Goal: Navigation & Orientation: Find specific page/section

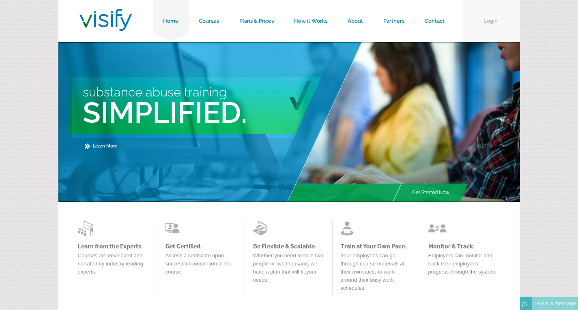
click at [495, 22] on link "Login" at bounding box center [491, 21] width 57 height 42
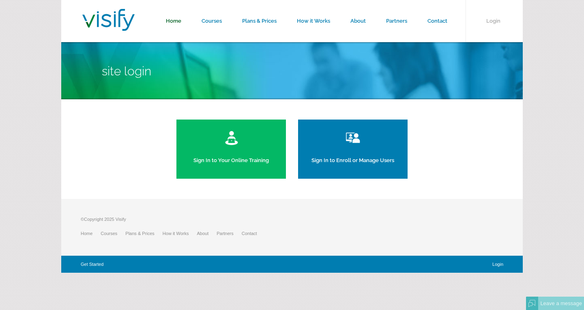
click at [171, 20] on link "Home" at bounding box center [174, 21] width 36 height 42
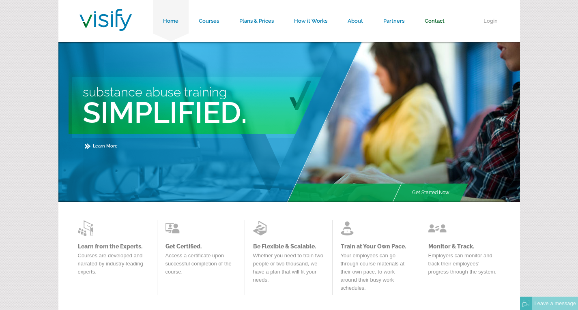
click at [431, 22] on link "Contact" at bounding box center [435, 21] width 40 height 42
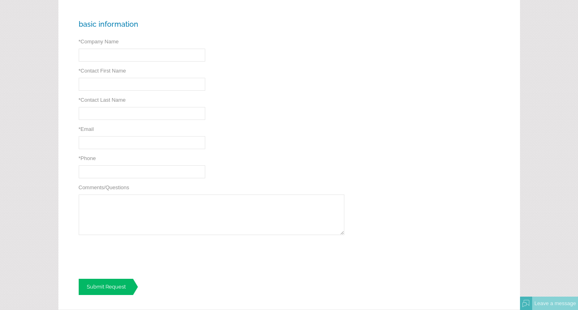
scroll to position [244, 0]
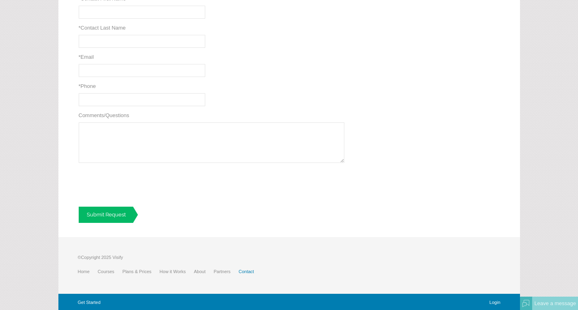
click at [248, 272] on link "Contact" at bounding box center [251, 271] width 24 height 5
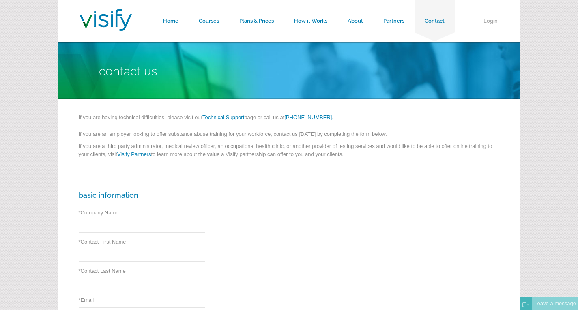
click at [238, 114] on link "Technical Support" at bounding box center [224, 117] width 42 height 6
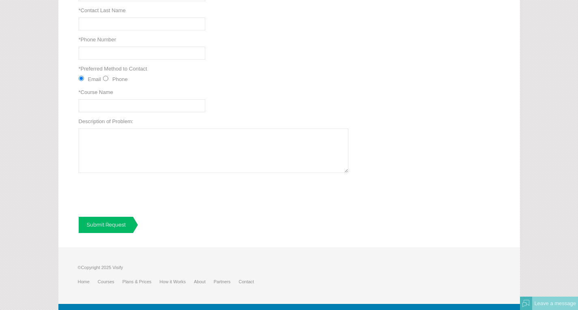
scroll to position [236, 0]
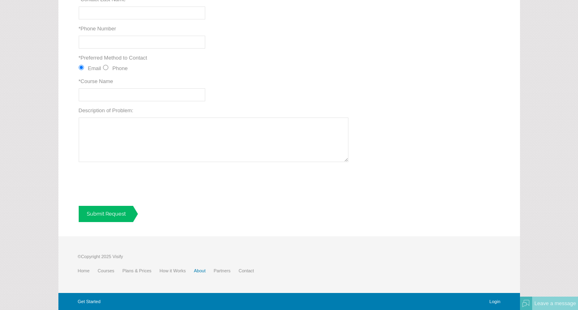
click at [203, 270] on link "About" at bounding box center [204, 271] width 20 height 5
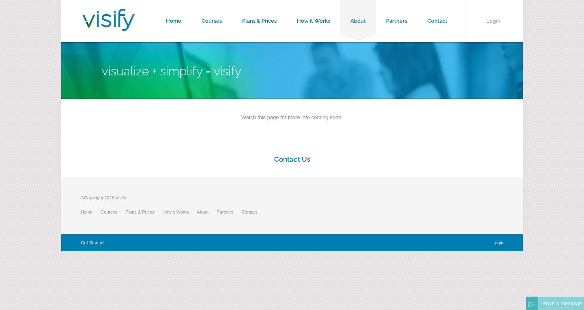
click at [302, 163] on link "Contact Us" at bounding box center [292, 159] width 36 height 8
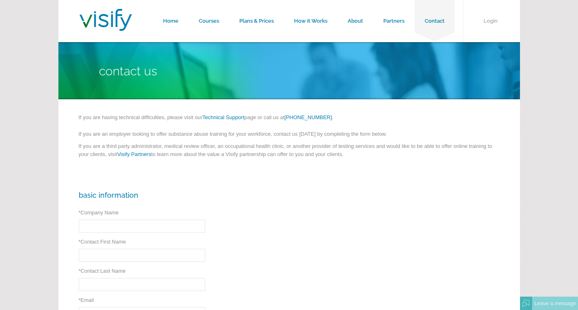
click at [101, 14] on img at bounding box center [106, 20] width 52 height 22
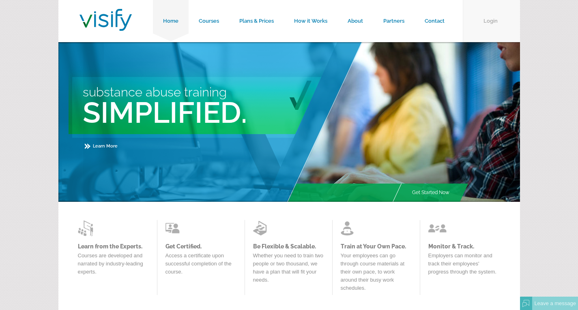
click at [496, 19] on link "Login" at bounding box center [491, 21] width 57 height 42
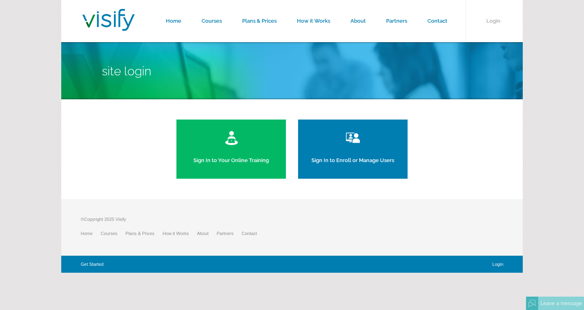
click at [246, 162] on link "Sign In to Your Online Training" at bounding box center [232, 149] width 110 height 59
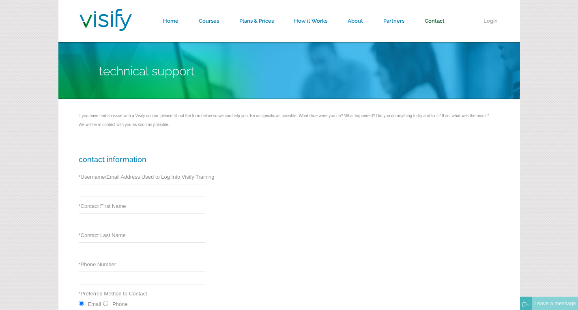
click at [427, 23] on link "Contact" at bounding box center [435, 21] width 40 height 42
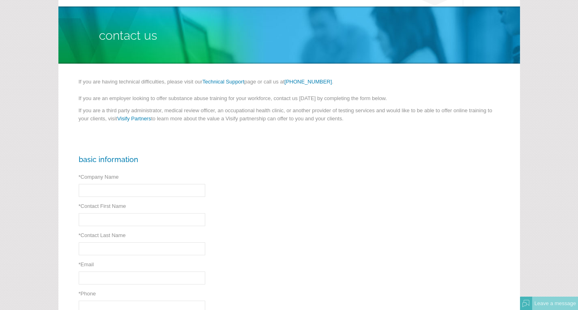
scroll to position [81, 0]
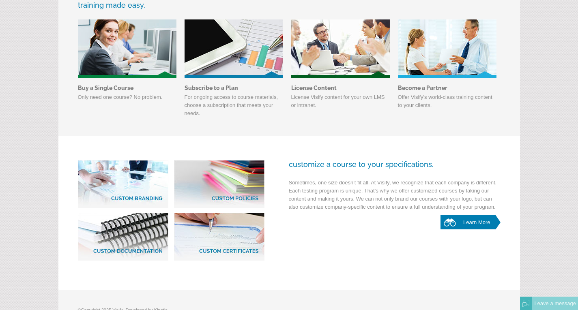
scroll to position [381, 0]
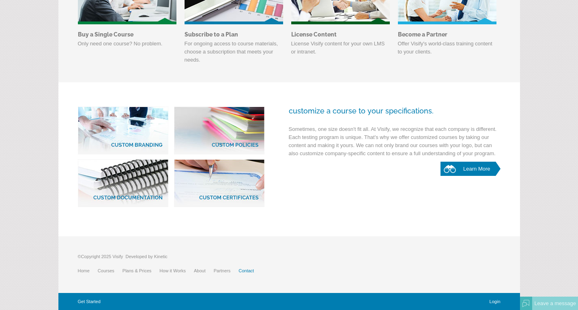
click at [241, 274] on li "Contact" at bounding box center [251, 271] width 24 height 12
click at [242, 270] on link "Contact" at bounding box center [251, 271] width 24 height 5
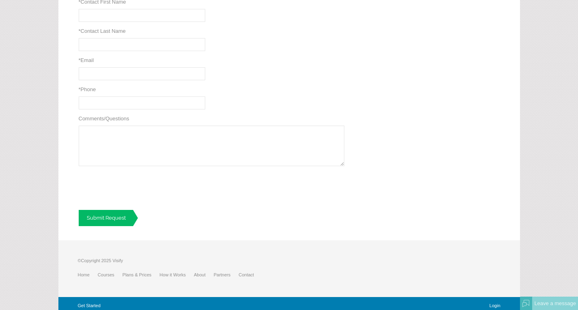
scroll to position [244, 0]
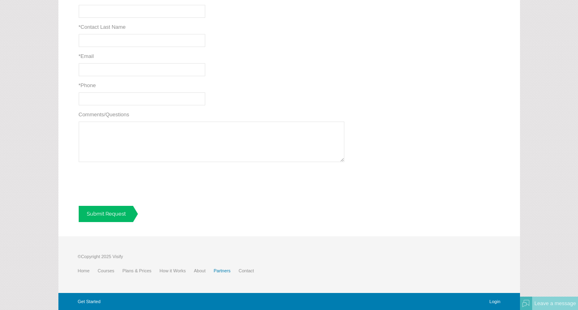
click at [220, 272] on link "Partners" at bounding box center [226, 271] width 25 height 5
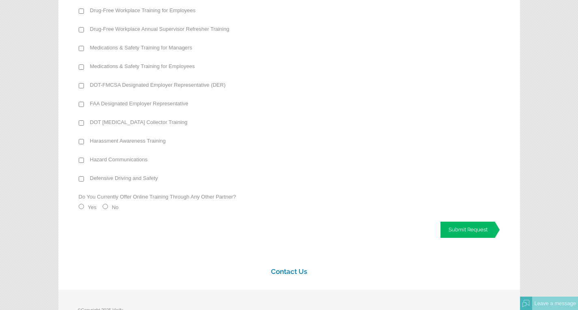
scroll to position [767, 0]
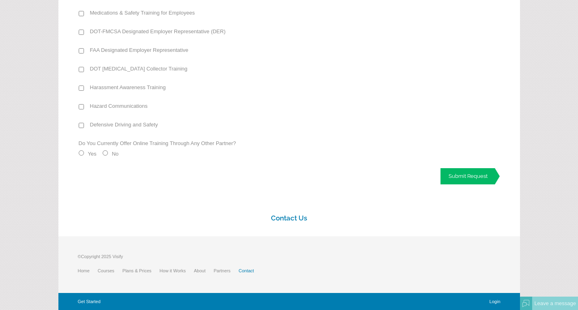
click at [253, 273] on link "Contact" at bounding box center [251, 271] width 24 height 5
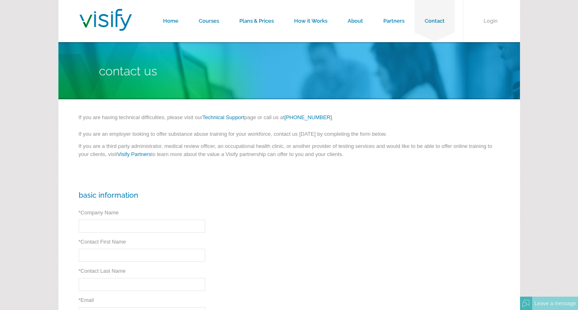
click at [223, 114] on p "If you are having technical difficulties, please visit our Technical Support pa…" at bounding box center [289, 120] width 421 height 12
click at [225, 116] on link "Technical Support" at bounding box center [224, 117] width 42 height 6
